Goal: Check status

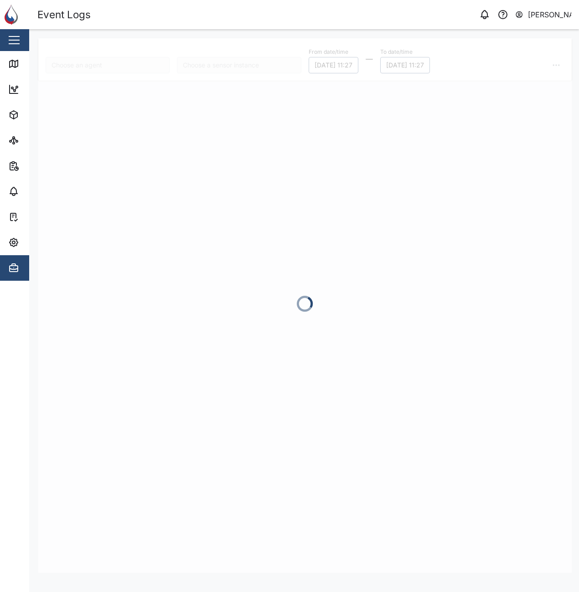
type input "CR04"
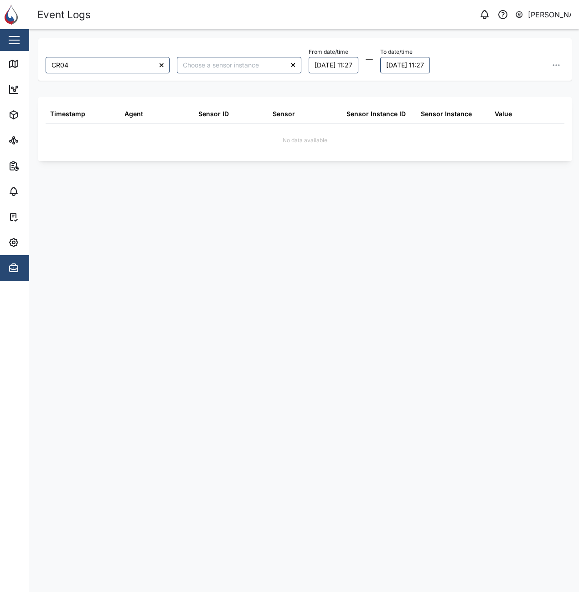
click at [312, 285] on div "CR04 From date/time [DATE] 11:27 To date/time [DATE] 11:27 Timestamp Agent Sens…" at bounding box center [304, 305] width 533 height 535
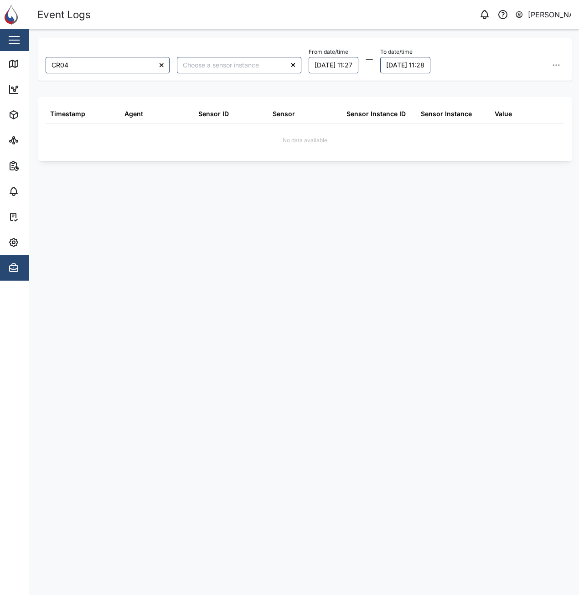
click at [416, 251] on div "CR04 From date/time [DATE] 11:27 To date/time [DATE] 11:28 Timestamp Agent Sens…" at bounding box center [304, 307] width 533 height 538
drag, startPoint x: 275, startPoint y: 340, endPoint x: 290, endPoint y: 288, distance: 54.5
click at [275, 340] on div "CR04 From date/time [DATE] 11:27 To date/time [DATE] 11:29 Timestamp Agent Sens…" at bounding box center [304, 307] width 533 height 538
click at [261, 380] on div "CR04 From date/time [DATE] 11:27 To date/time [DATE] 11:30 Timestamp Agent Sens…" at bounding box center [304, 307] width 533 height 538
